Goal: Task Accomplishment & Management: Use online tool/utility

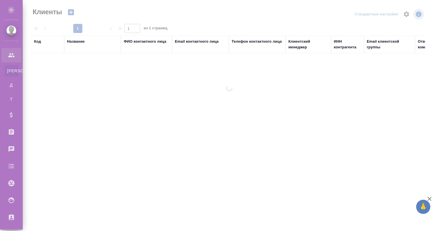
select select "RU"
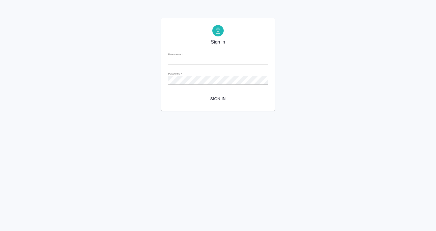
type input "[EMAIL_ADDRESS][DOMAIN_NAME]"
click at [214, 99] on span "Sign in" at bounding box center [218, 98] width 91 height 7
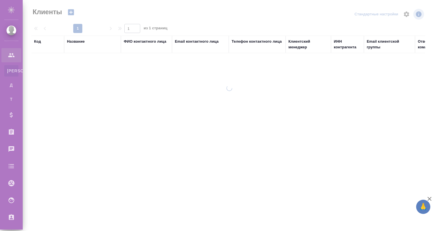
select select "RU"
drag, startPoint x: 129, startPoint y: 39, endPoint x: 133, endPoint y: 40, distance: 4.1
click at [129, 39] on div "ФИО контактного лица" at bounding box center [145, 42] width 43 height 6
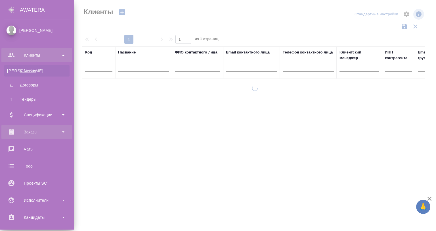
click at [48, 134] on div "Заказы" at bounding box center [36, 131] width 65 height 9
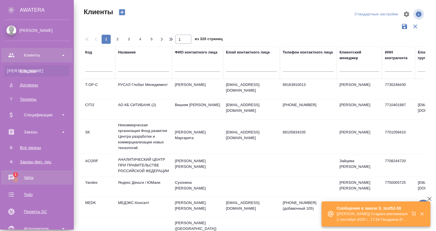
click at [12, 174] on div "Чаты" at bounding box center [36, 177] width 65 height 9
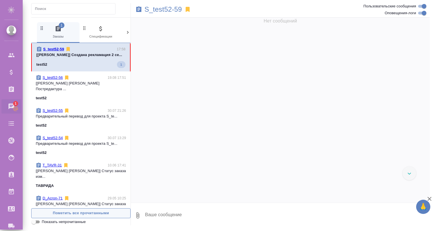
click at [79, 212] on span "Пометить все прочитанными" at bounding box center [80, 213] width 93 height 7
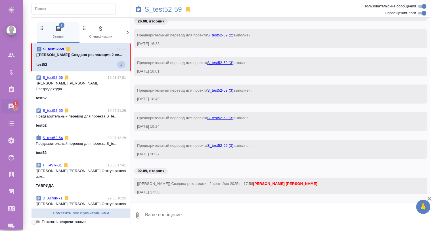
scroll to position [64, 0]
click at [91, 66] on div "test52 1" at bounding box center [80, 64] width 89 height 7
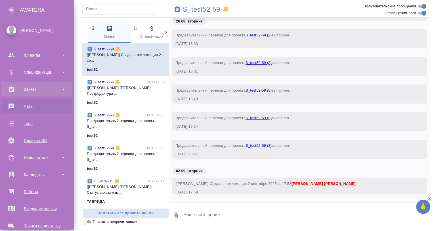
click at [27, 85] on div "Заказы" at bounding box center [36, 89] width 65 height 9
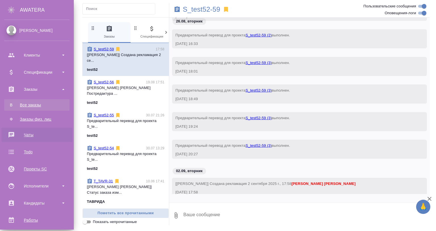
click at [34, 104] on div "Все заказы" at bounding box center [37, 105] width 60 height 6
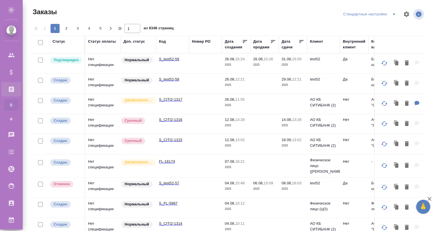
click at [172, 62] on td "S_test52-59" at bounding box center [172, 63] width 33 height 20
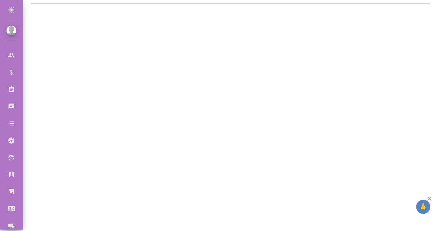
click at [432, 196] on icon "button" at bounding box center [429, 198] width 7 height 7
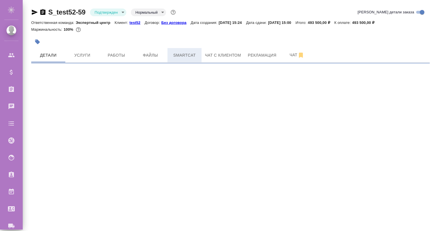
select select "RU"
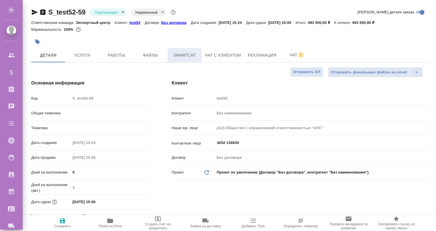
click at [188, 59] on button "Smartcat" at bounding box center [184, 55] width 34 height 14
type textarea "x"
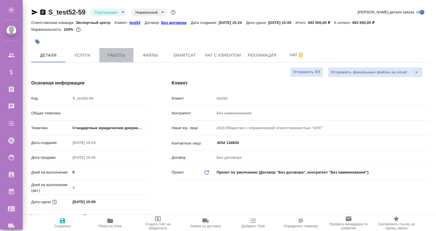
click at [112, 55] on span "Работы" at bounding box center [116, 55] width 27 height 7
click at [79, 51] on button "Услуги" at bounding box center [82, 55] width 34 height 14
type textarea "x"
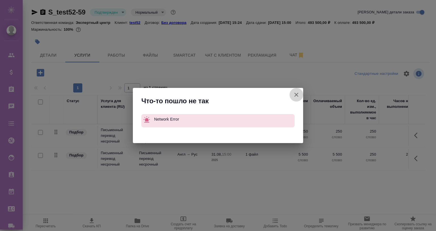
click at [294, 92] on icon "button" at bounding box center [296, 94] width 7 height 7
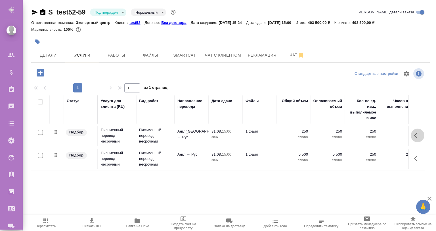
click at [416, 134] on icon "button" at bounding box center [415, 135] width 3 height 6
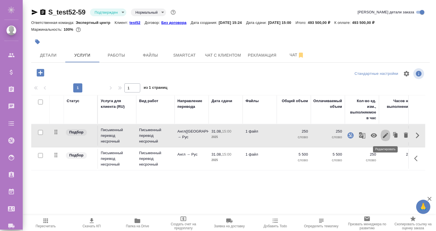
click at [383, 137] on icon "button" at bounding box center [385, 135] width 7 height 7
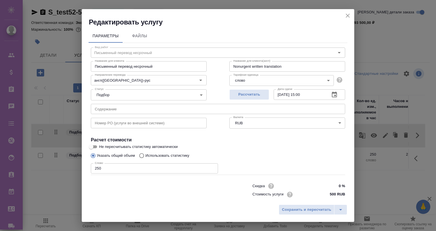
click at [218, 25] on h2 "Редактировать услугу" at bounding box center [221, 22] width 265 height 9
click at [349, 13] on icon "close" at bounding box center [347, 15] width 7 height 7
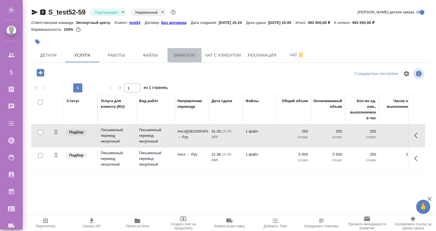
click at [188, 55] on span "Smartcat" at bounding box center [184, 55] width 27 height 7
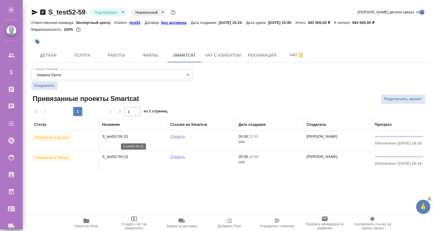
click at [133, 138] on p "S_test52-59 (2)" at bounding box center [133, 136] width 62 height 6
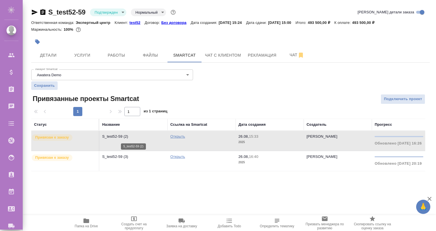
click at [133, 138] on p "S_test52-59 (2)" at bounding box center [133, 136] width 62 height 6
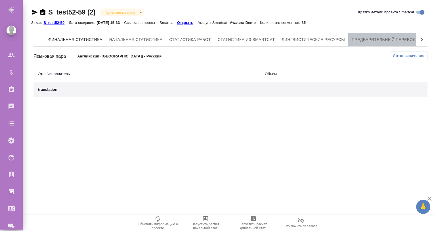
click at [392, 37] on span "Предварительный перевод" at bounding box center [384, 39] width 64 height 7
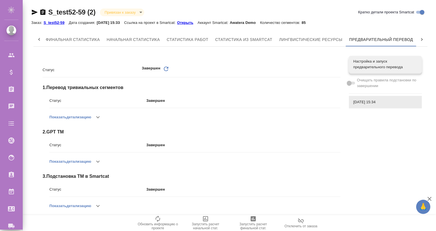
scroll to position [94, 0]
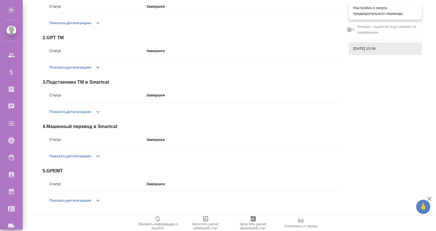
click at [357, 15] on span "Настройка и запуск предварительного перевода" at bounding box center [385, 10] width 64 height 11
checkbox input "true"
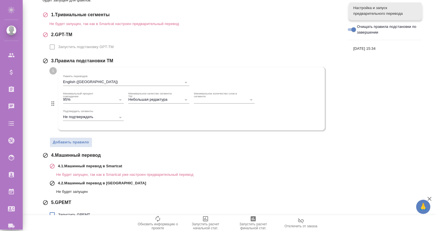
scroll to position [121, 0]
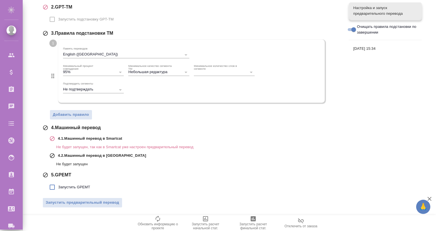
click at [73, 185] on span "Запустить GPEMT" at bounding box center [74, 187] width 32 height 6
click at [58, 185] on input "Запустить GPEMT" at bounding box center [52, 187] width 12 height 12
checkbox input "true"
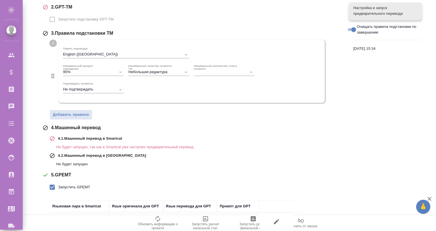
scroll to position [160, 0]
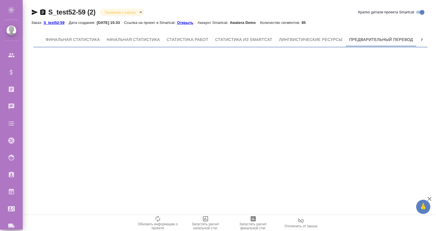
scroll to position [0, 3]
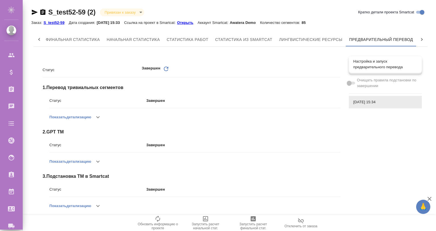
click at [361, 60] on span "Настройка и запуск предварительного перевода" at bounding box center [385, 63] width 64 height 11
checkbox input "true"
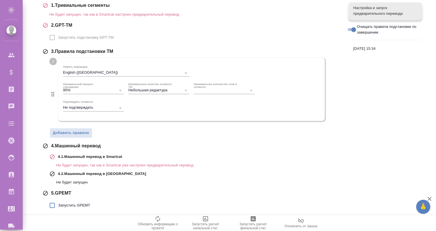
scroll to position [121, 0]
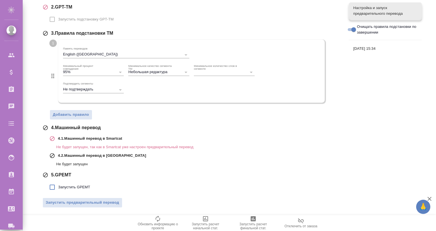
click at [69, 185] on span "Запустить GPEMT" at bounding box center [74, 187] width 32 height 6
click at [58, 185] on input "Запустить GPEMT" at bounding box center [52, 187] width 12 height 12
checkbox input "true"
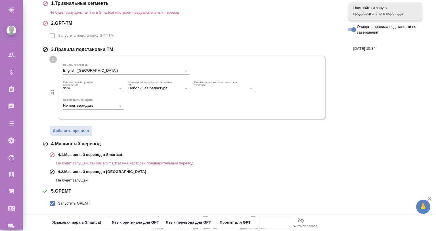
scroll to position [160, 0]
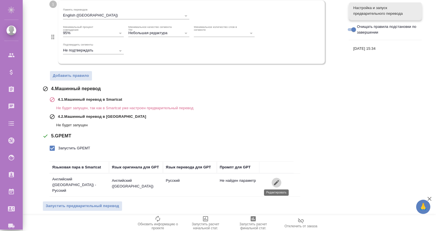
click at [276, 180] on icon "button" at bounding box center [276, 182] width 5 height 5
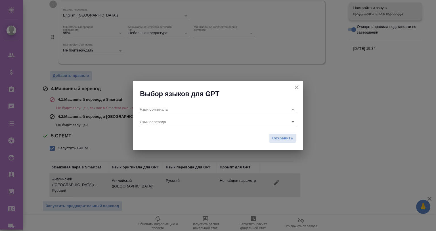
type input "Английский (США)"
type input "Русский"
click at [296, 87] on icon "close" at bounding box center [297, 87] width 4 height 4
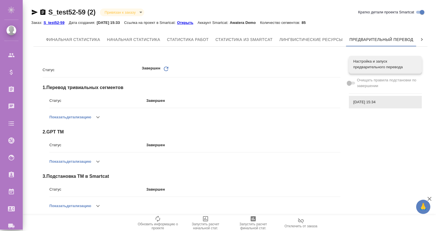
scroll to position [0, 3]
